Goal: Transaction & Acquisition: Purchase product/service

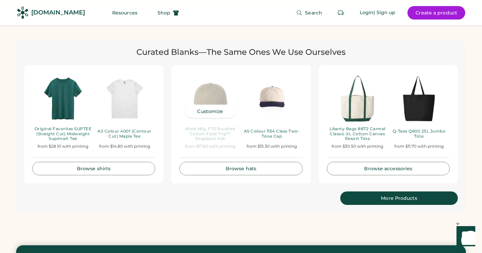
scroll to position [1355, 0]
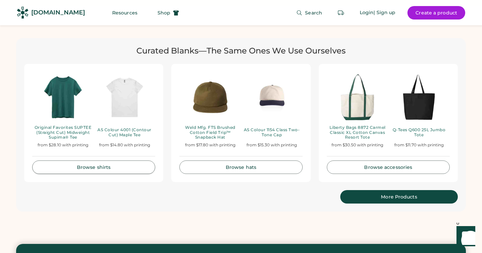
click at [94, 161] on link "Browse shirts" at bounding box center [93, 166] width 123 height 13
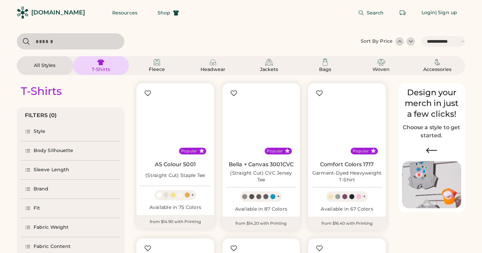
select select "*****"
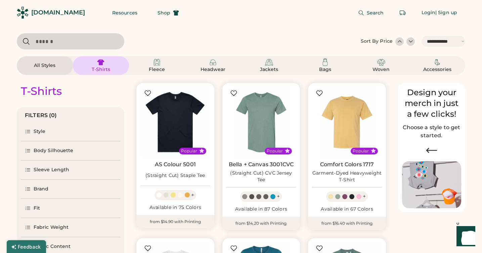
click at [40, 129] on div "Style" at bounding box center [40, 131] width 12 height 7
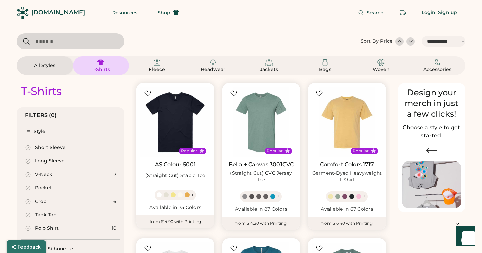
click at [39, 160] on div "Long Sleeve" at bounding box center [50, 161] width 30 height 7
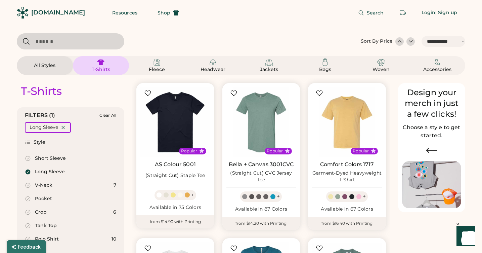
select select "*"
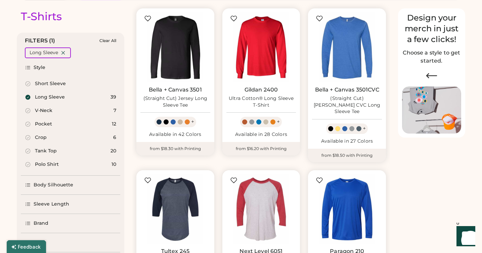
select select "*****"
select select "*"
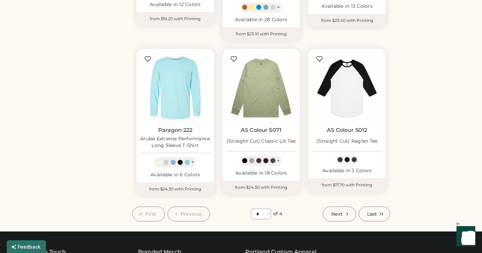
scroll to position [528, 0]
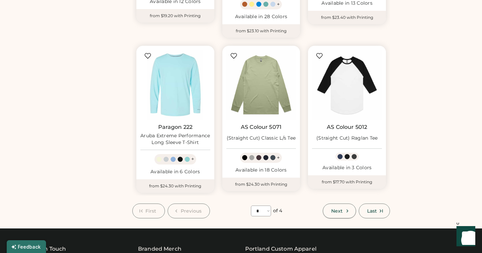
click at [336, 208] on span "Next" at bounding box center [336, 210] width 11 height 5
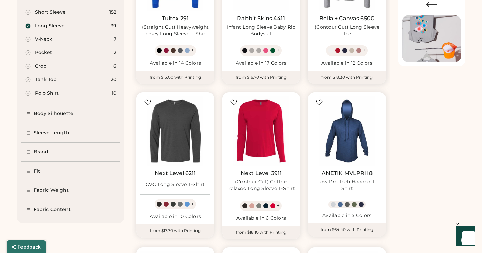
scroll to position [147, 0]
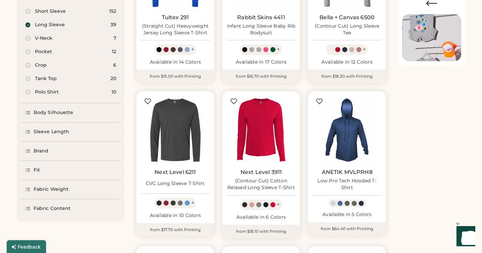
click at [45, 156] on div "Brand" at bounding box center [70, 150] width 99 height 19
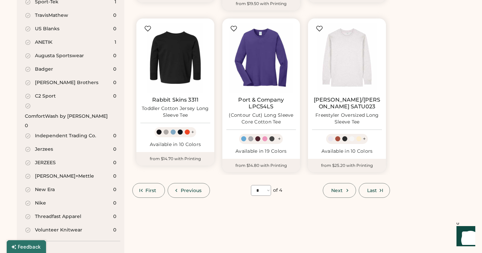
scroll to position [536, 0]
click at [54, 226] on div "Volunteer Knitwear" at bounding box center [58, 229] width 47 height 7
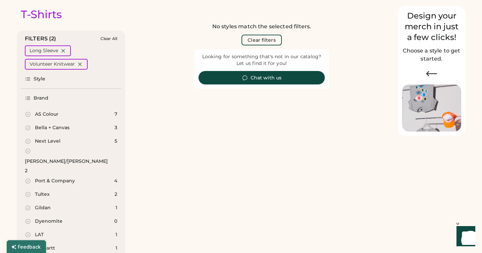
scroll to position [64, 0]
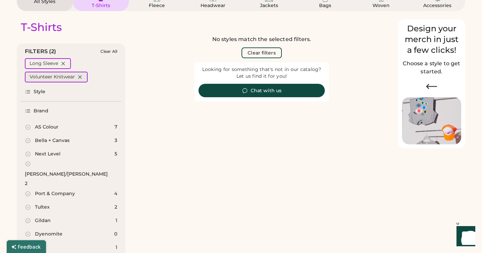
click at [80, 77] on icon at bounding box center [80, 77] width 6 height 6
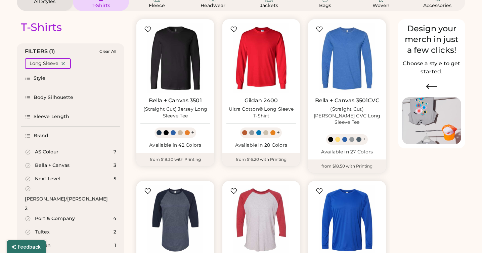
select select "*"
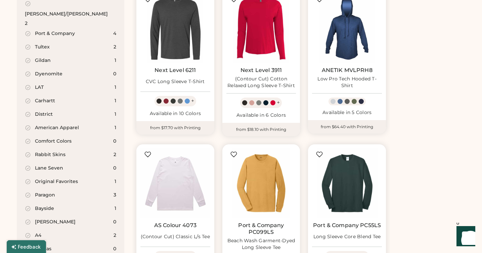
scroll to position [251, 0]
